Goal: Transaction & Acquisition: Purchase product/service

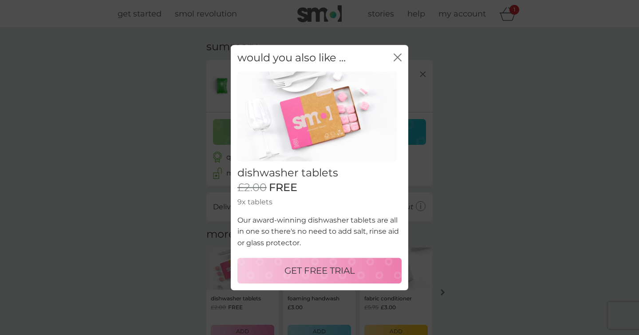
click at [315, 270] on p "GET FREE TRIAL" at bounding box center [320, 270] width 71 height 14
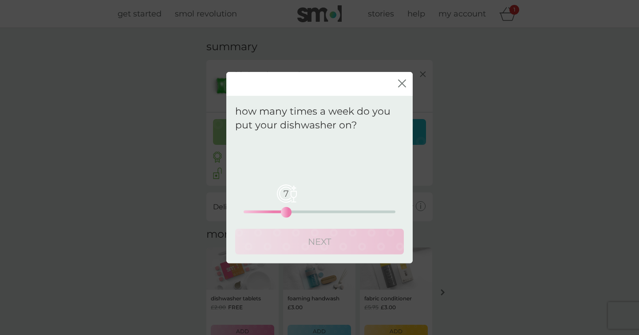
drag, startPoint x: 243, startPoint y: 212, endPoint x: 289, endPoint y: 213, distance: 45.3
click at [288, 213] on div "7" at bounding box center [287, 212] width 4 height 4
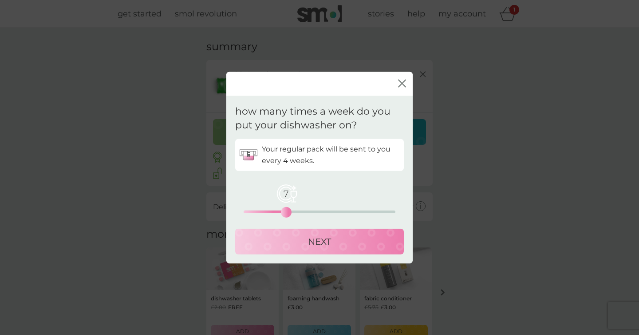
click at [287, 244] on div "NEXT" at bounding box center [319, 241] width 151 height 14
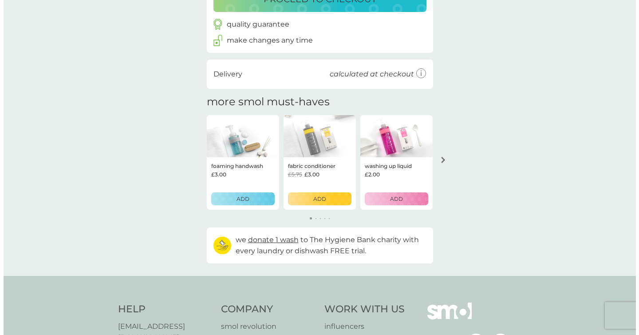
scroll to position [181, 0]
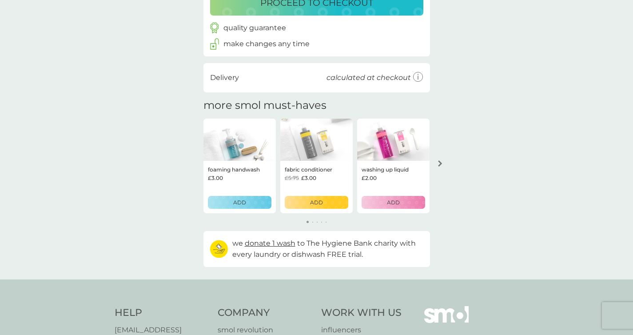
click at [387, 203] on p "ADD" at bounding box center [393, 202] width 13 height 8
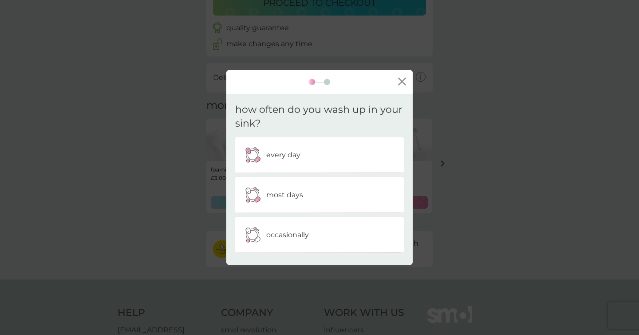
click at [330, 150] on div "every day" at bounding box center [319, 154] width 155 height 22
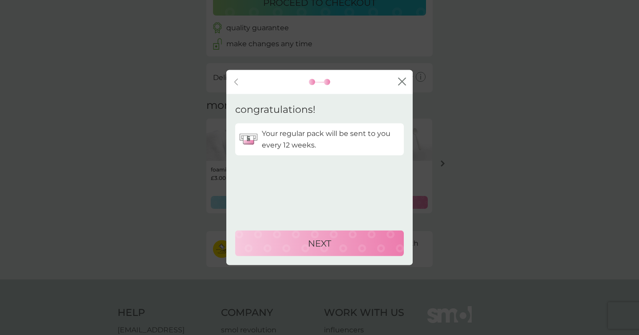
click at [310, 247] on p "NEXT" at bounding box center [319, 243] width 23 height 14
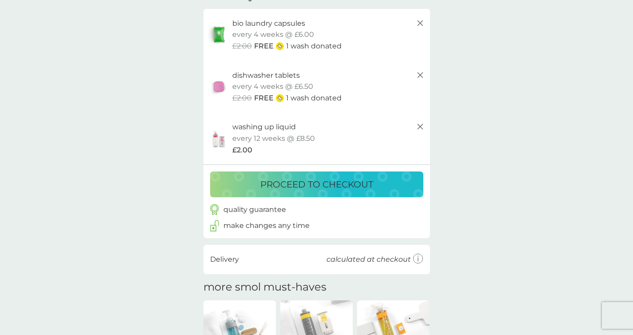
scroll to position [43, 0]
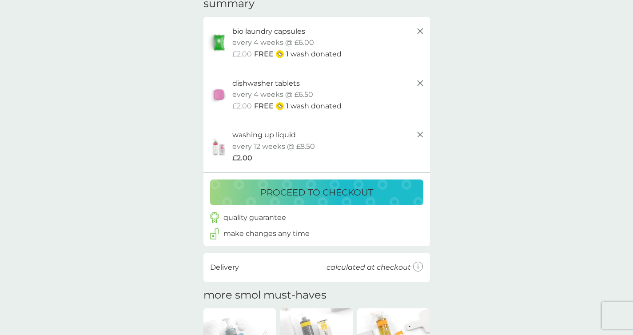
click at [297, 198] on p "proceed to checkout" at bounding box center [316, 192] width 113 height 14
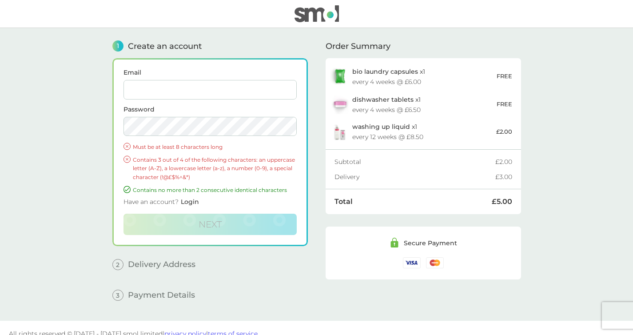
click at [225, 88] on input "Email" at bounding box center [209, 90] width 173 height 20
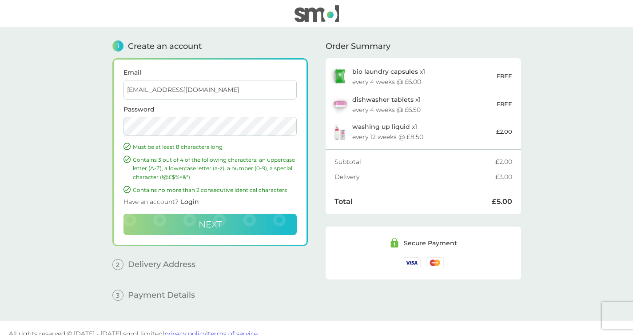
click at [202, 229] on span "Next" at bounding box center [209, 224] width 23 height 11
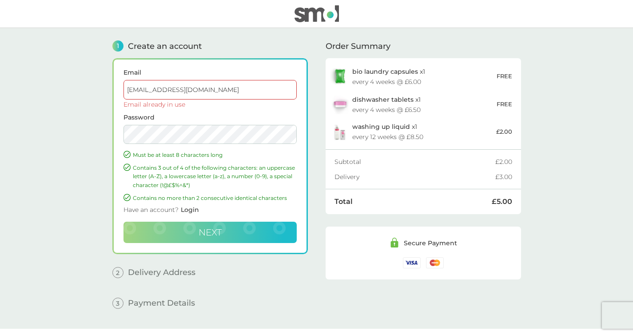
click at [209, 94] on input "[EMAIL_ADDRESS][DOMAIN_NAME]" at bounding box center [209, 90] width 173 height 20
type input "[EMAIL_ADDRESS][DOMAIN_NAME]"
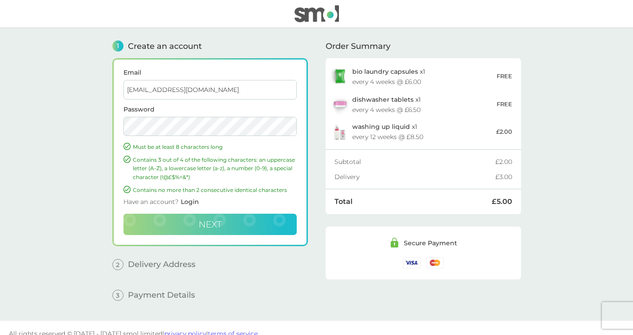
click at [197, 219] on button "Next" at bounding box center [209, 224] width 173 height 21
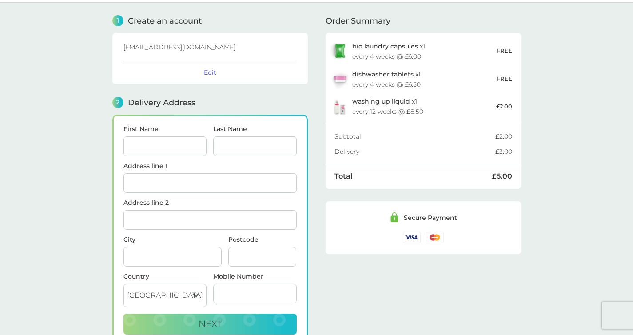
scroll to position [3, 0]
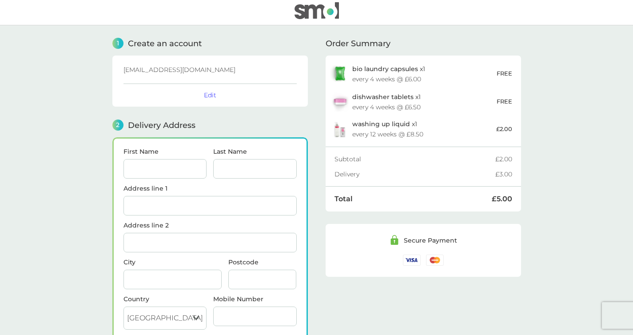
click at [161, 164] on input "First Name" at bounding box center [164, 169] width 83 height 20
type input "[PERSON_NAME]"
type input "[STREET_ADDRESS][PERSON_NAME]"
type input "[PERSON_NAME],"
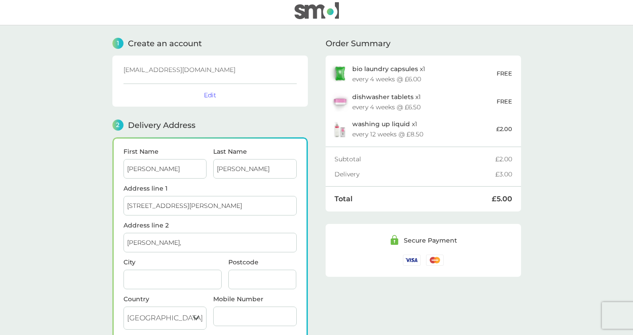
type input "[PERSON_NAME], [GEOGRAPHIC_DATA]"
type input "BS59QA"
type input "07709178803"
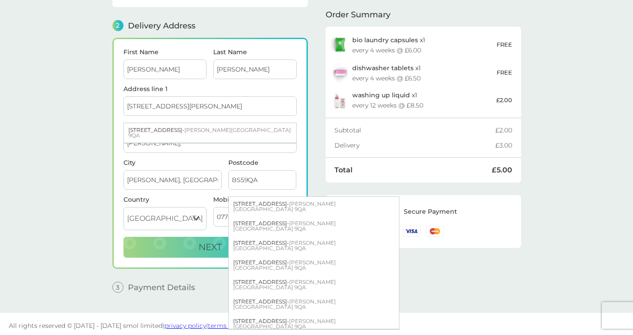
scroll to position [104, 0]
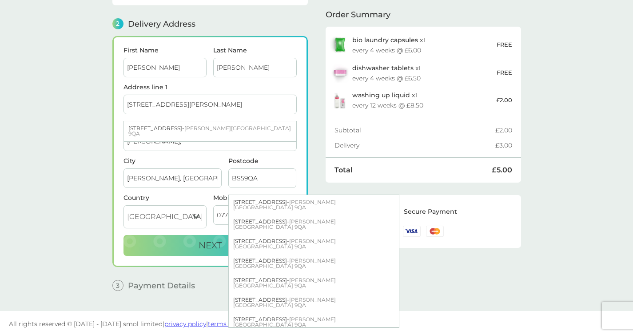
click at [110, 190] on div "1 Create an account [EMAIL_ADDRESS][DOMAIN_NAME] Edit 2 Delivery Address First …" at bounding box center [316, 117] width 426 height 387
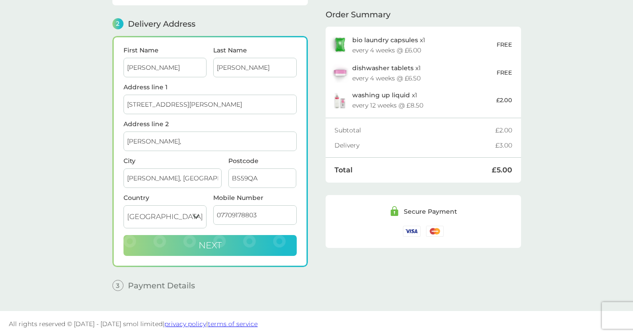
click at [184, 242] on button "Next" at bounding box center [209, 245] width 173 height 21
checkbox input "true"
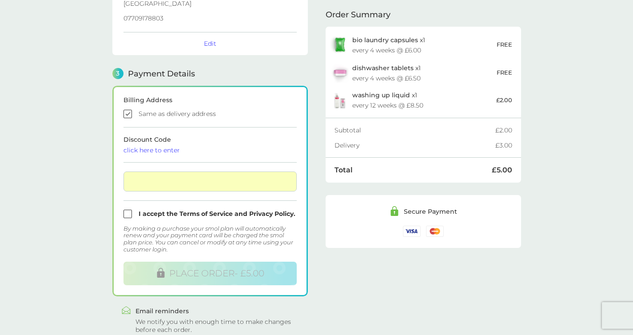
scroll to position [199, 0]
